Goal: Task Accomplishment & Management: Use online tool/utility

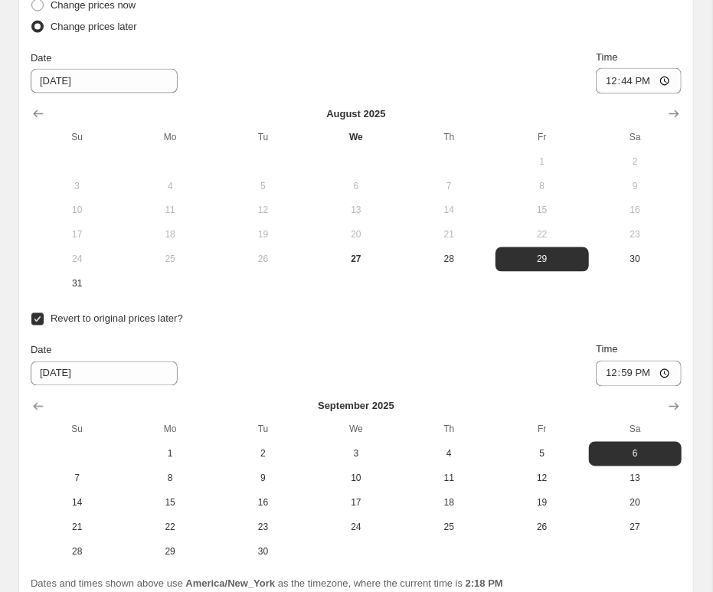
scroll to position [3094, 0]
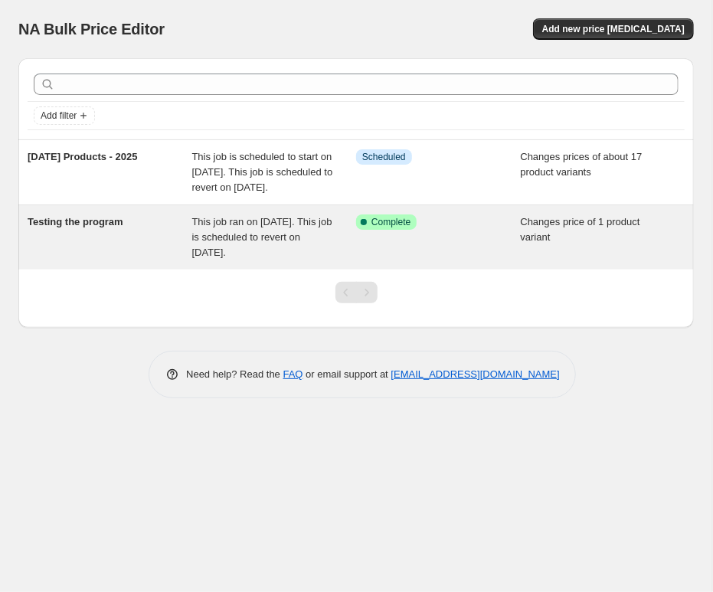
click at [472, 260] on div "Success Complete Complete" at bounding box center [438, 237] width 165 height 46
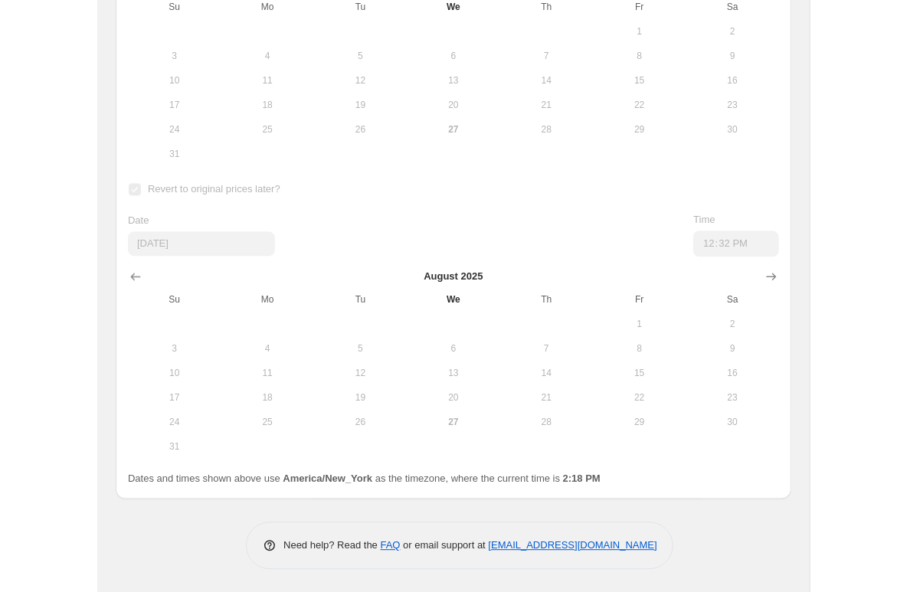
scroll to position [805, 0]
